Goal: Task Accomplishment & Management: Use online tool/utility

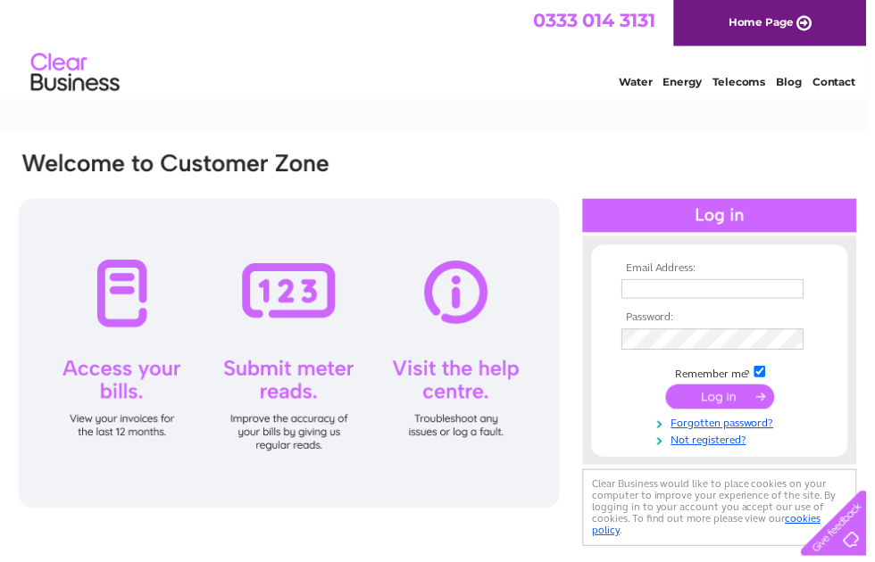
click at [684, 288] on input "text" at bounding box center [719, 292] width 184 height 20
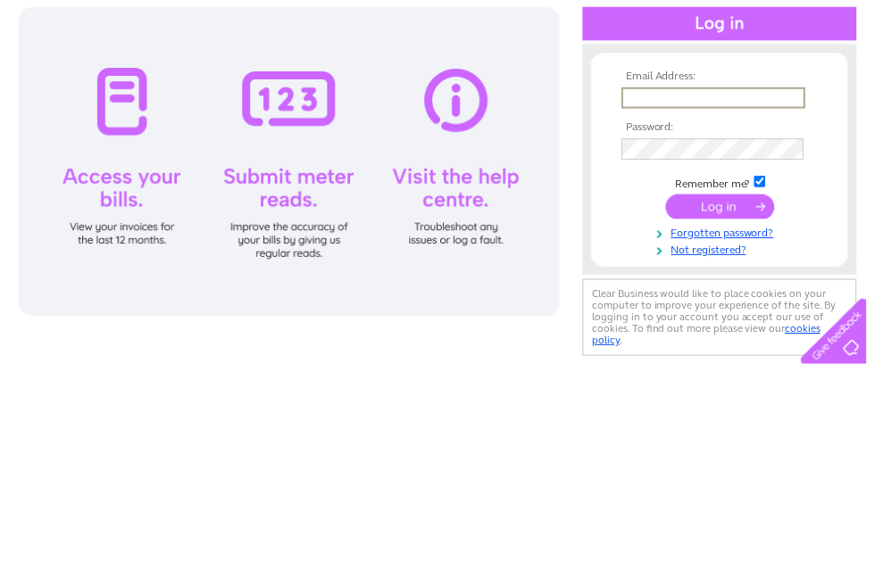
type input "[EMAIL_ADDRESS][DOMAIN_NAME]"
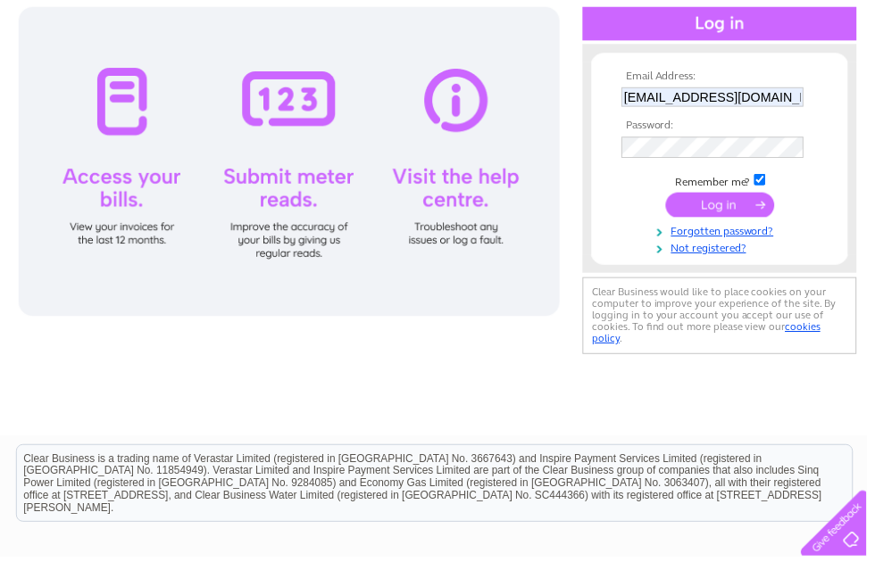
scroll to position [194, 0]
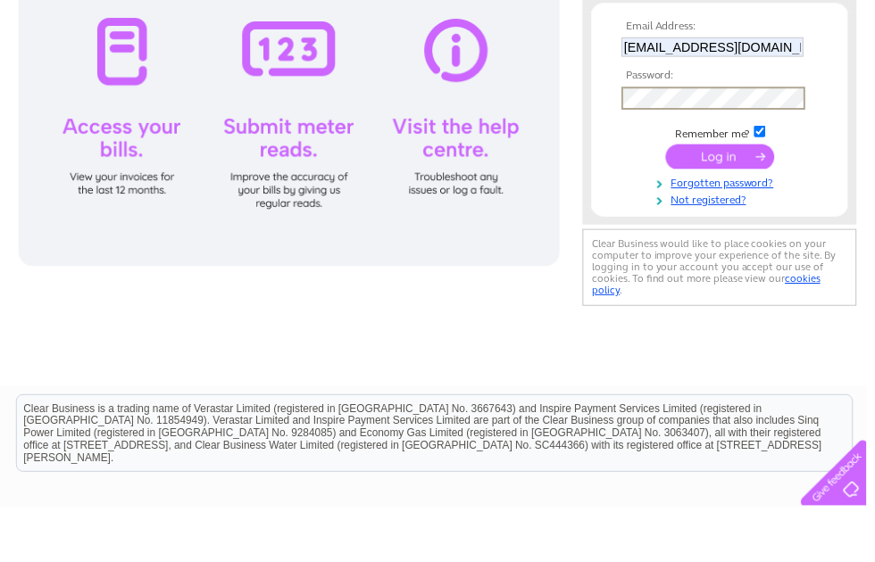
click at [717, 196] on input "submit" at bounding box center [727, 208] width 110 height 25
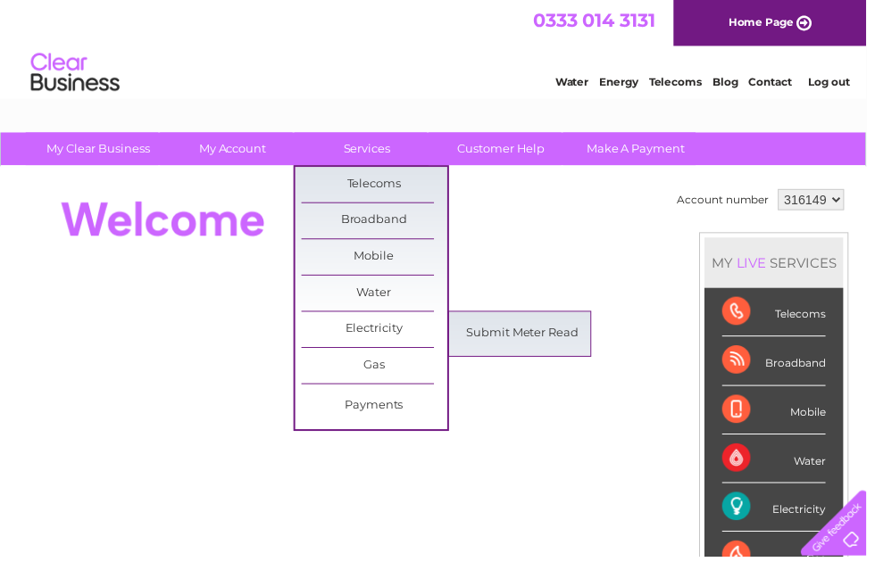
click at [526, 334] on link "Submit Meter Read" at bounding box center [527, 337] width 147 height 36
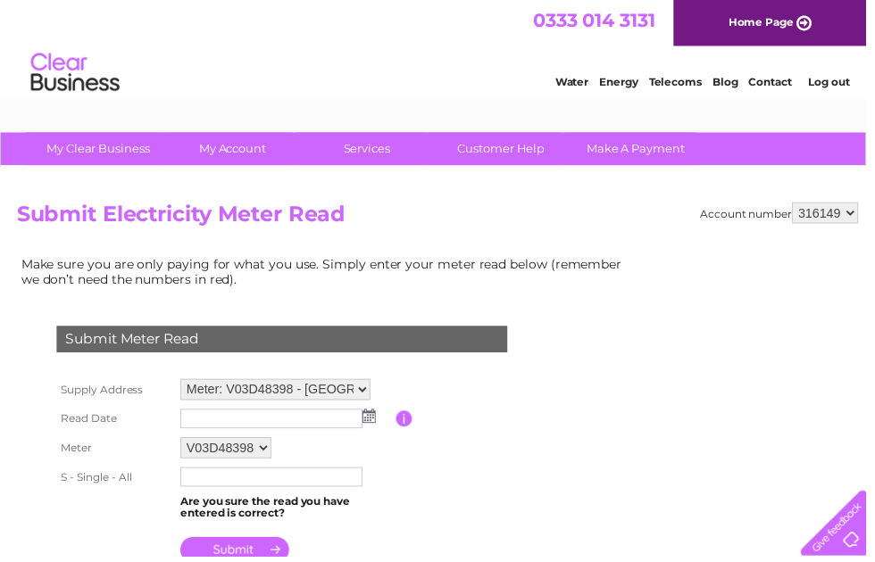
click at [371, 419] on img at bounding box center [372, 420] width 13 height 14
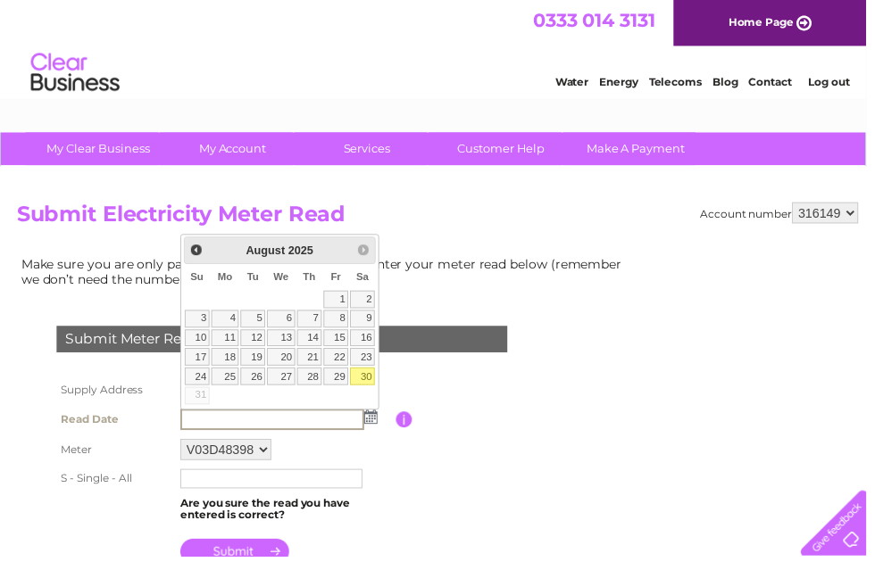
click at [369, 378] on link "30" at bounding box center [365, 380] width 25 height 18
type input "2025/08/30"
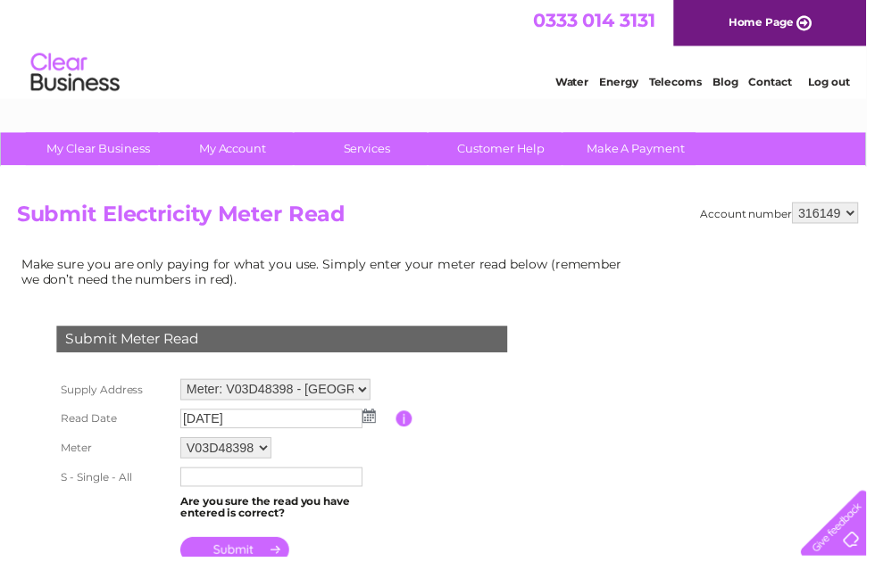
click at [319, 485] on input "text" at bounding box center [274, 482] width 184 height 20
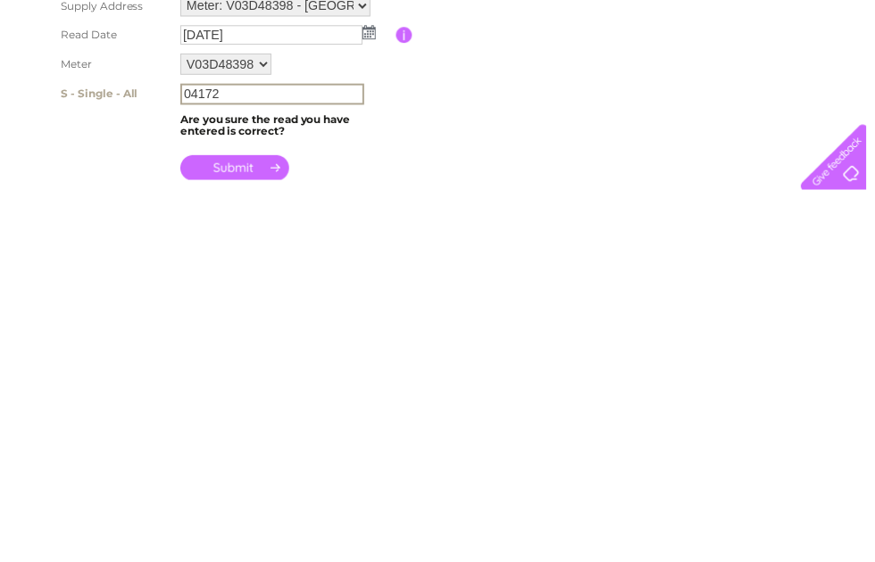
type input "04172"
click at [250, 527] on input "submit" at bounding box center [237, 539] width 110 height 25
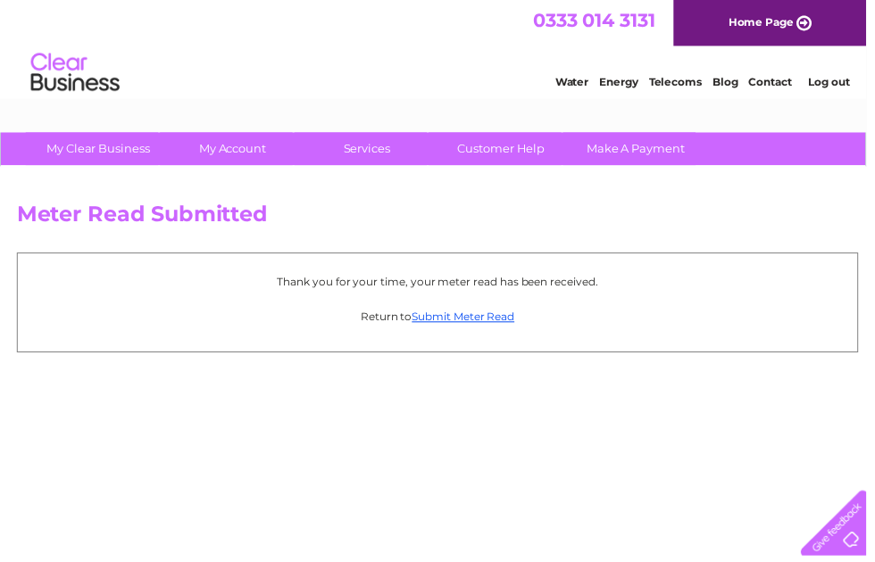
click at [462, 323] on link "Submit Meter Read" at bounding box center [468, 319] width 104 height 13
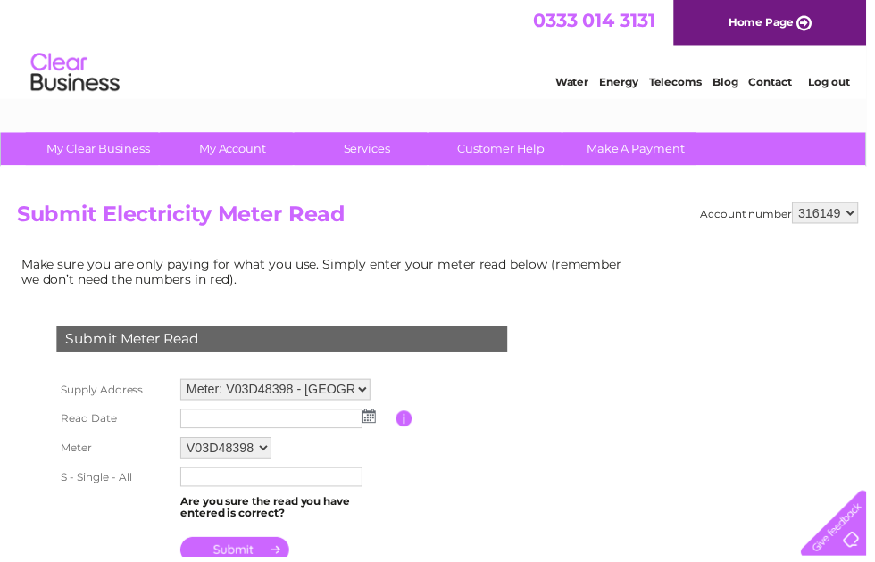
click at [354, 388] on select "Meter: V03D48398 - Tyddu Farm, Tyddu Farm Itton, Itton, Chepstow, NP16 6DH Mete…" at bounding box center [278, 393] width 192 height 21
select select "130881"
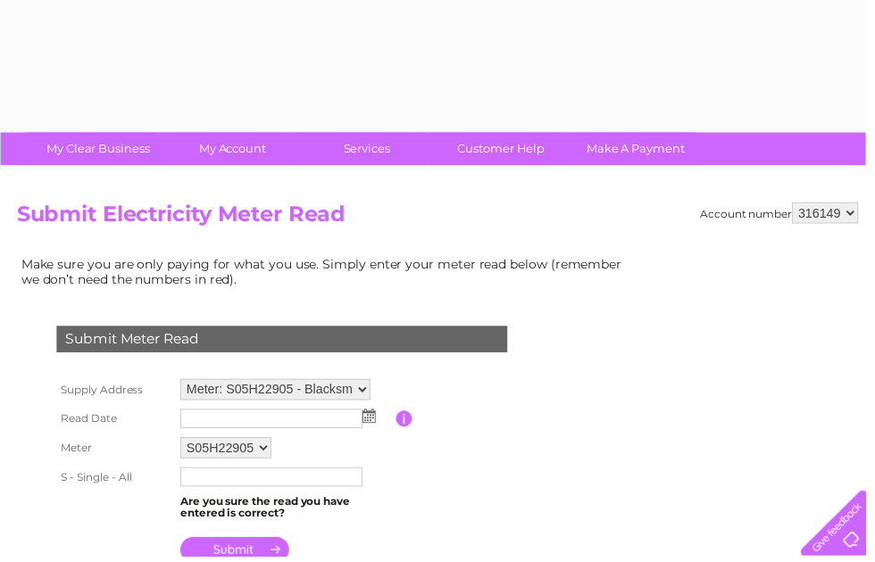
click at [373, 422] on img at bounding box center [372, 420] width 13 height 14
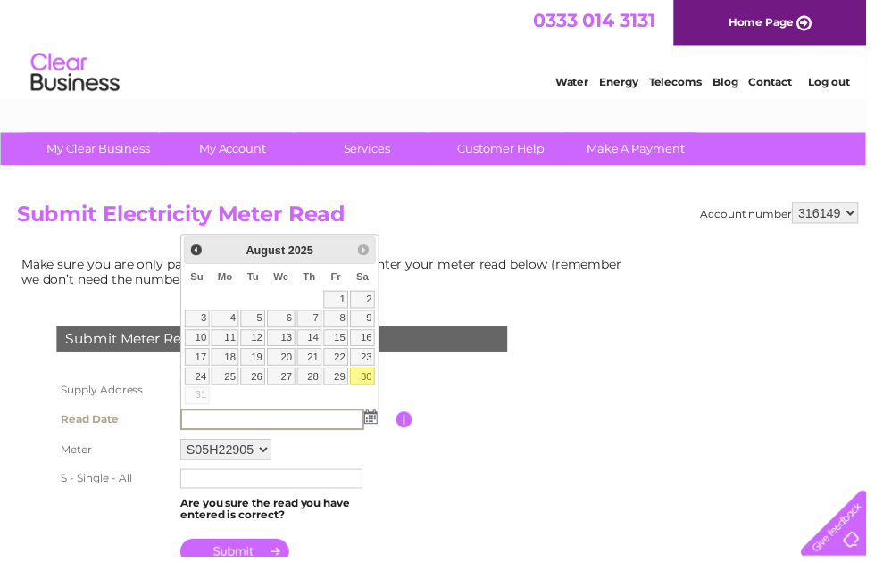
click at [370, 377] on link "30" at bounding box center [365, 380] width 25 height 18
type input "2025/08/30"
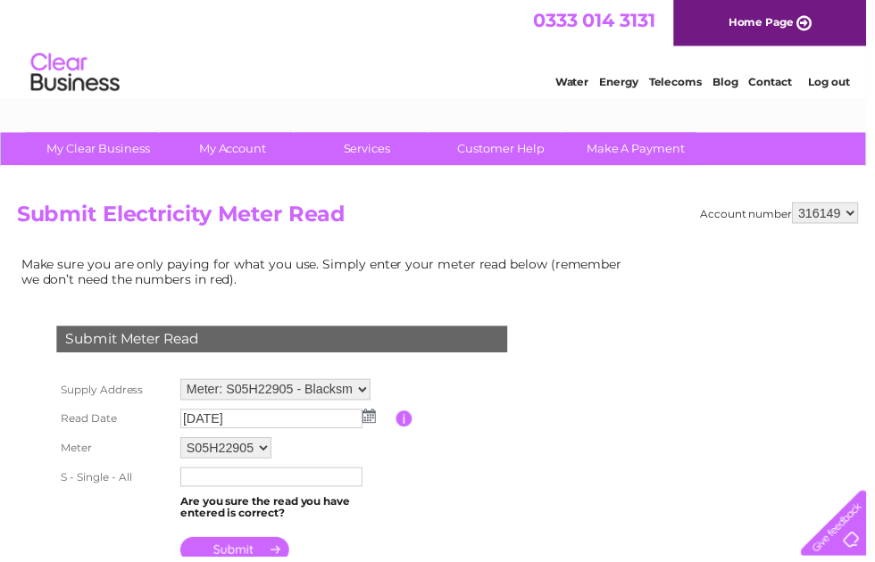
click at [309, 484] on input "text" at bounding box center [274, 482] width 184 height 20
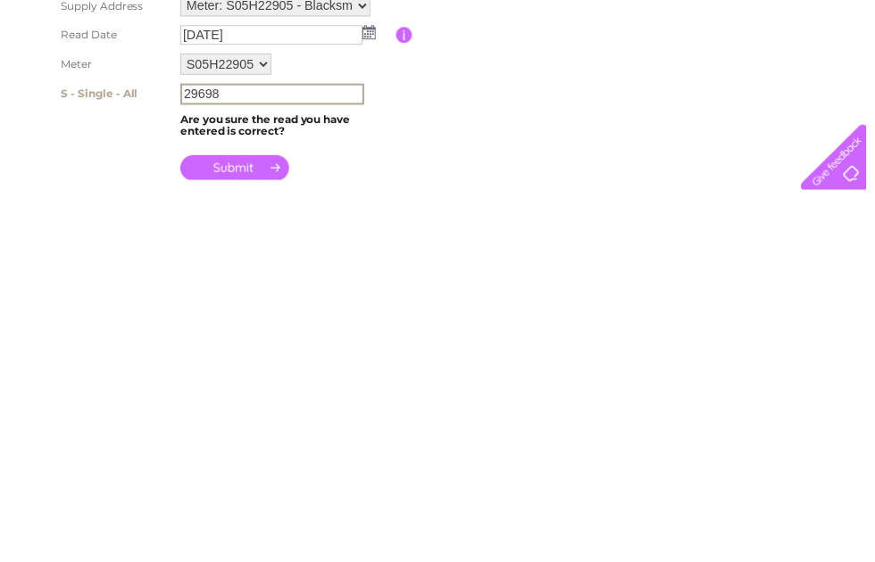
type input "29698"
click at [236, 527] on input "submit" at bounding box center [237, 539] width 110 height 25
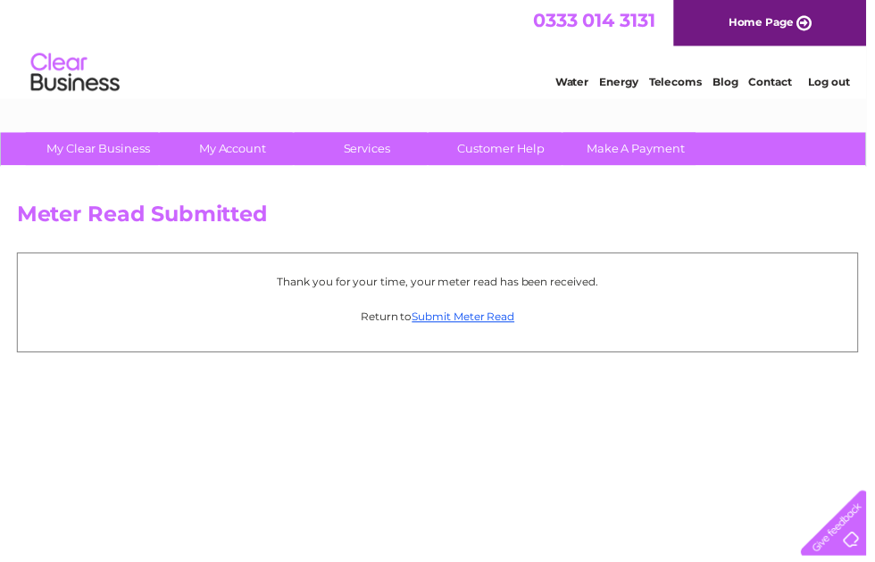
click at [465, 316] on link "Submit Meter Read" at bounding box center [468, 319] width 104 height 13
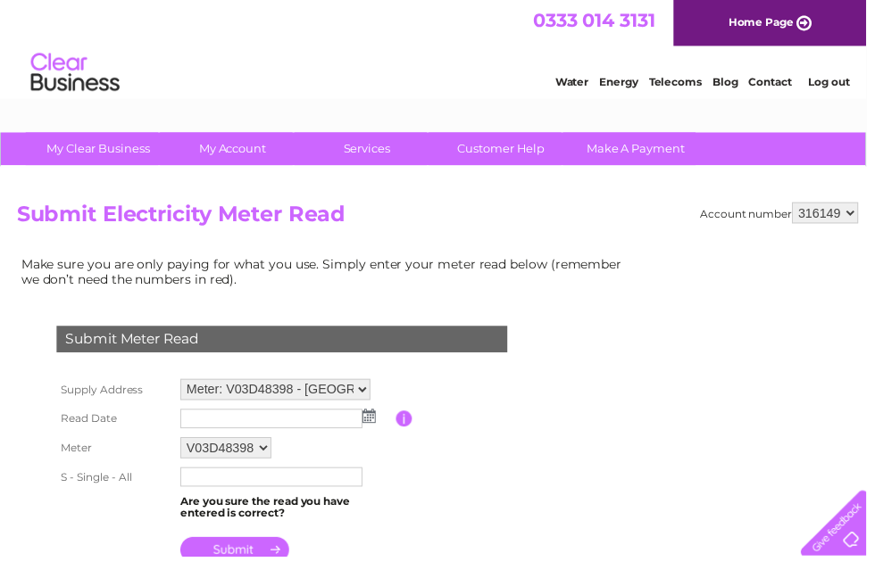
click at [834, 86] on link "Log out" at bounding box center [837, 82] width 42 height 13
